Goal: Communication & Community: Ask a question

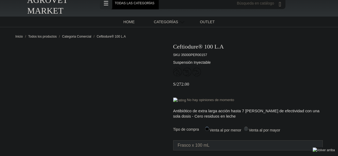
scroll to position [53, 0]
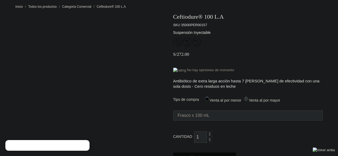
click at [262, 103] on span "Venta al por mayor" at bounding box center [265, 100] width 32 height 4
click at [248, 100] on input "Venta al por mayor" at bounding box center [245, 98] width 3 height 3
radio input "true"
select select "0"
click at [212, 99] on span "Venta al por menor" at bounding box center [225, 100] width 32 height 4
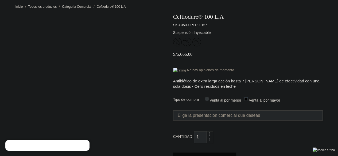
click at [209, 99] on input "Venta al por menor" at bounding box center [206, 98] width 3 height 3
radio input "true"
select select "0"
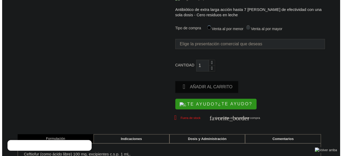
scroll to position [134, 0]
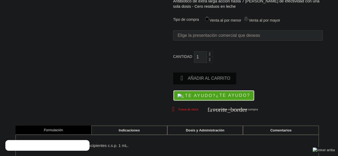
click at [207, 99] on button "¿TE AYUDO?" at bounding box center [214, 95] width 82 height 11
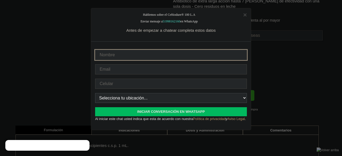
click at [161, 52] on input "text" at bounding box center [171, 55] width 152 height 10
type input "[PERSON_NAME] [PERSON_NAME]"
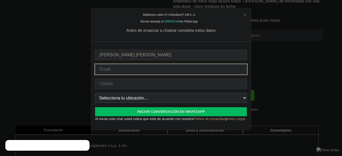
type input "[EMAIL_ADDRESS][DOMAIN_NAME]"
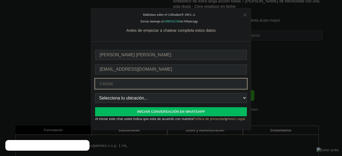
type input "94338981"
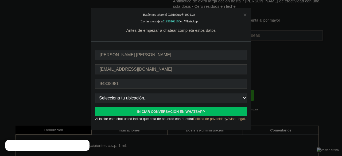
click at [158, 104] on form "[PERSON_NAME] [PERSON_NAME] [EMAIL_ADDRESS][DOMAIN_NAME] 94338981 Selecciona tu…" at bounding box center [171, 86] width 152 height 72
click at [158, 102] on select "Selecciona tu ubicación... [GEOGRAPHIC_DATA] Otras ciudades" at bounding box center [171, 98] width 152 height 10
select select "7"
click at [95, 93] on select "Selecciona tu ubicación... [GEOGRAPHIC_DATA] Otras ciudades" at bounding box center [171, 98] width 152 height 10
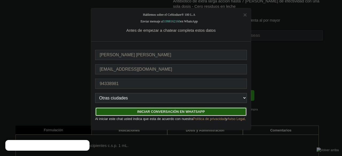
click at [152, 110] on button "INICIAR CONVERSACIÓN EN WHATSAPP" at bounding box center [171, 111] width 152 height 9
